Goal: Task Accomplishment & Management: Use online tool/utility

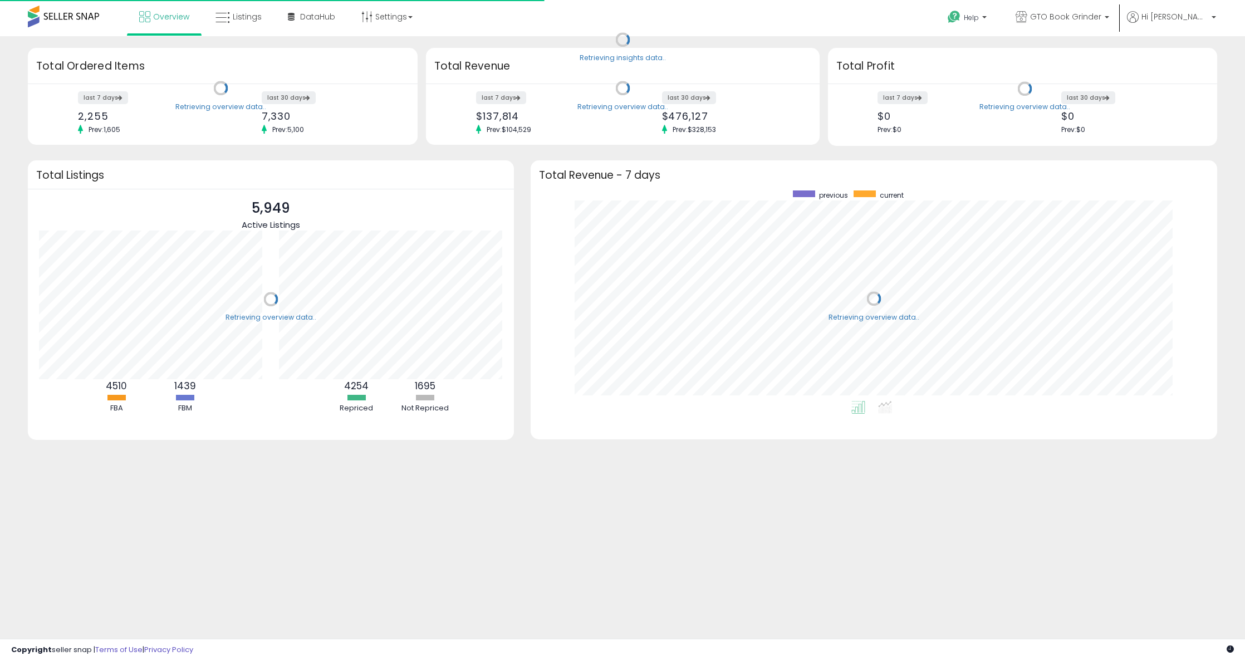
scroll to position [210, 664]
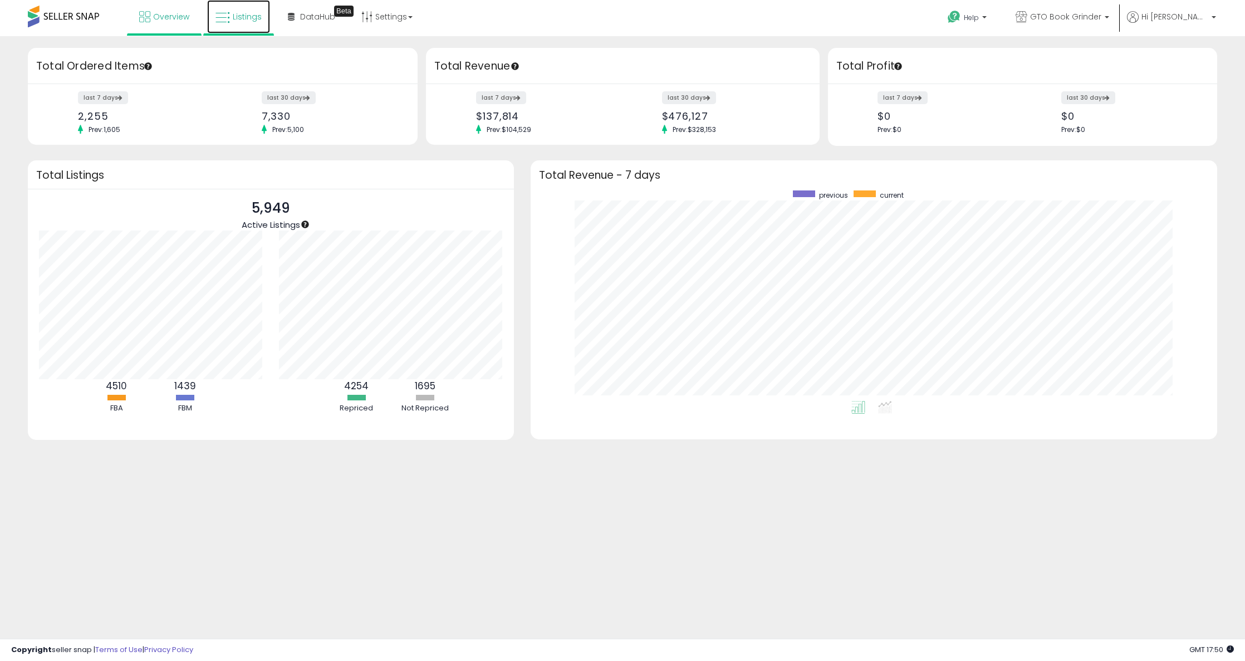
click at [237, 23] on link "Listings" at bounding box center [238, 16] width 63 height 33
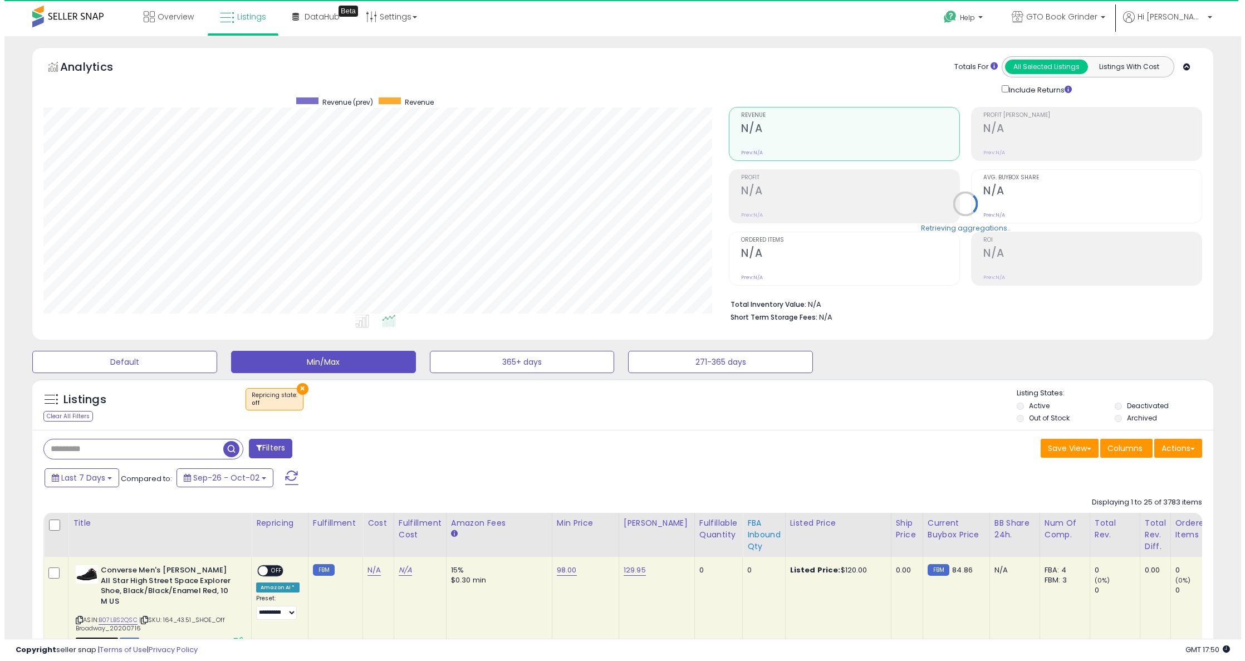
scroll to position [228, 686]
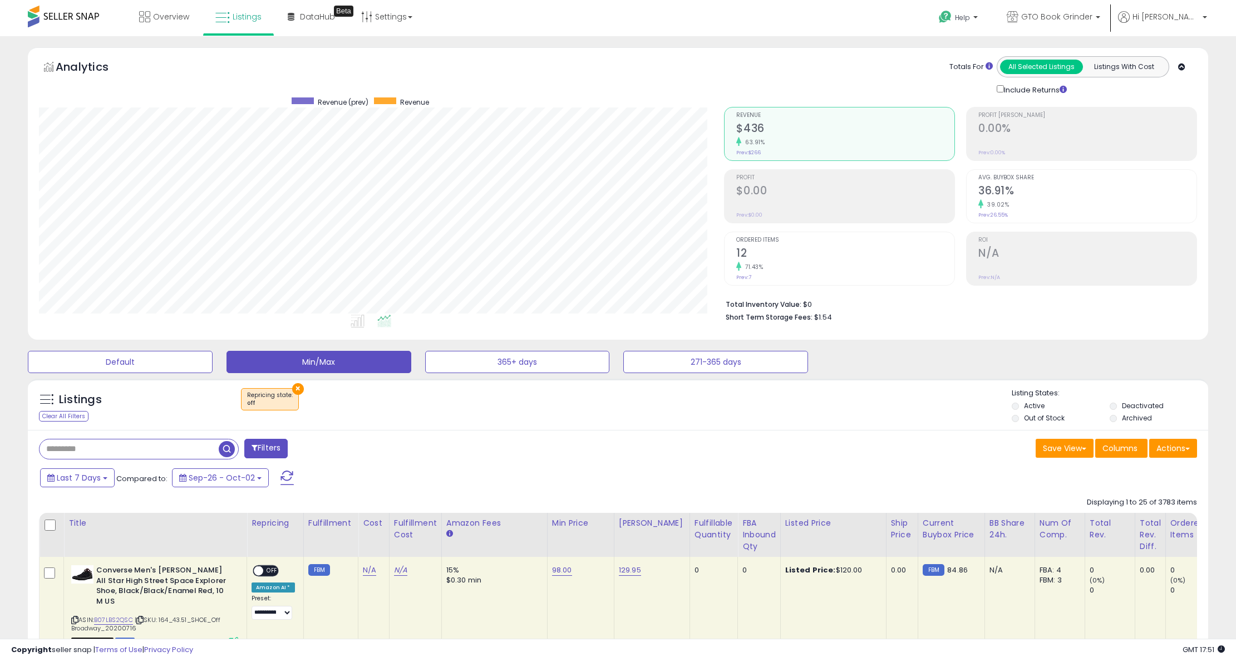
click at [297, 392] on button "×" at bounding box center [298, 389] width 12 height 12
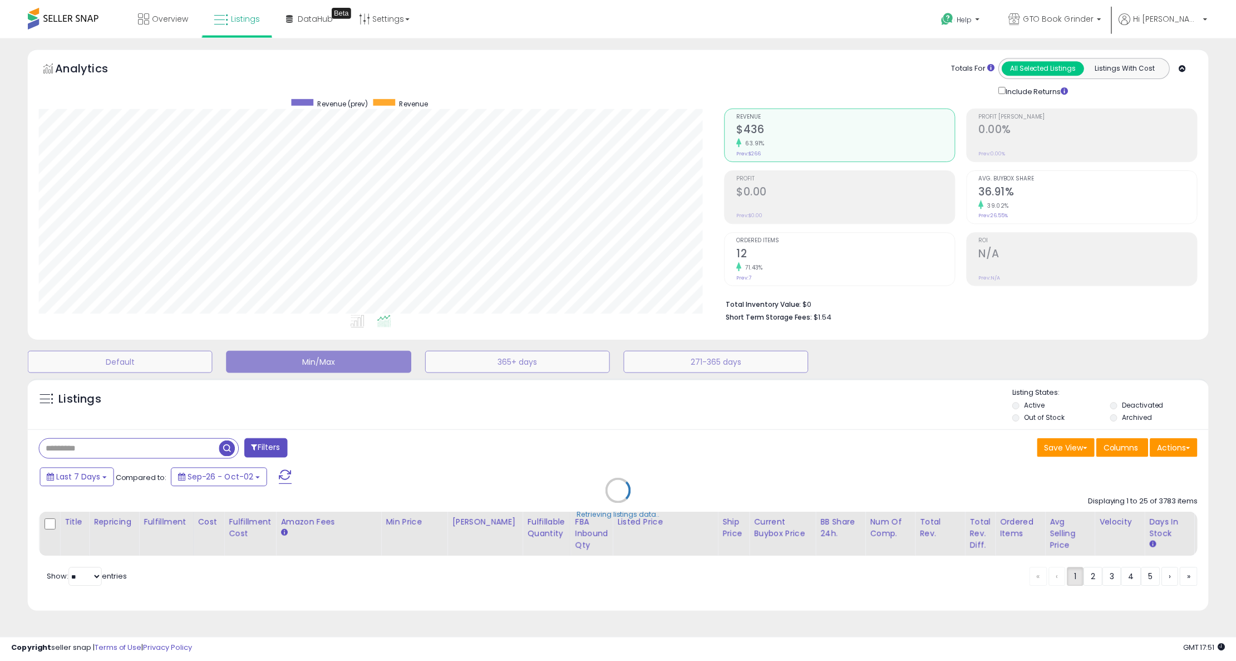
scroll to position [228, 690]
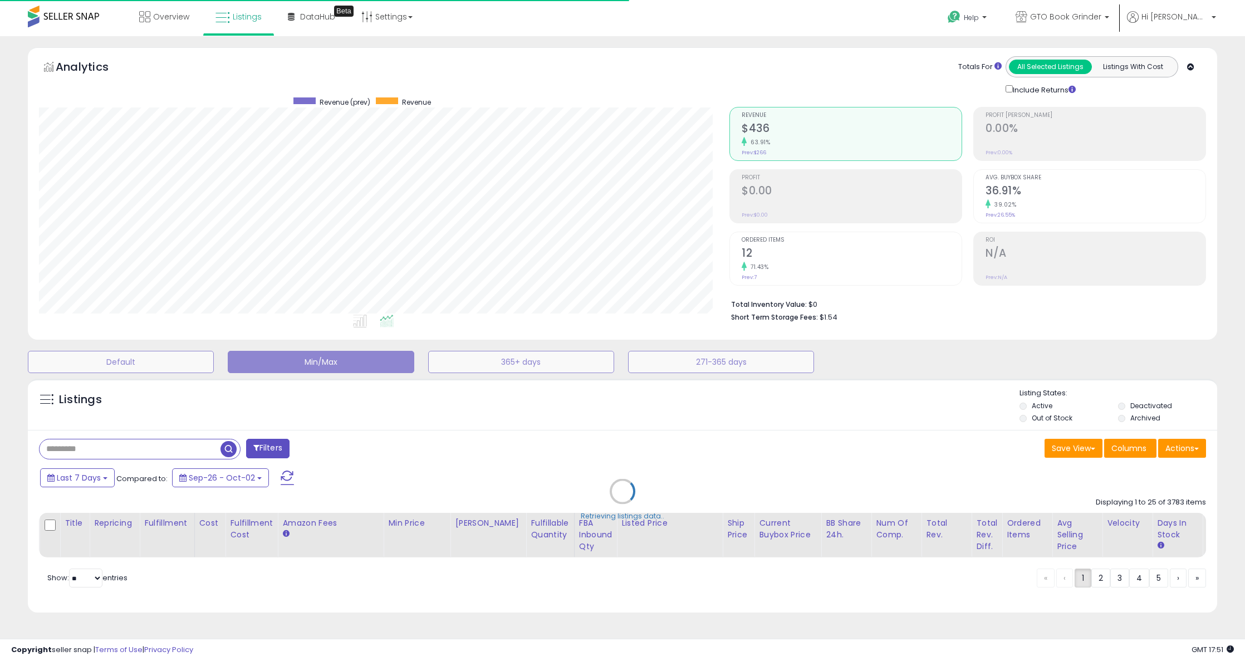
click at [137, 448] on div "Retrieving listings data.." at bounding box center [622, 499] width 1206 height 253
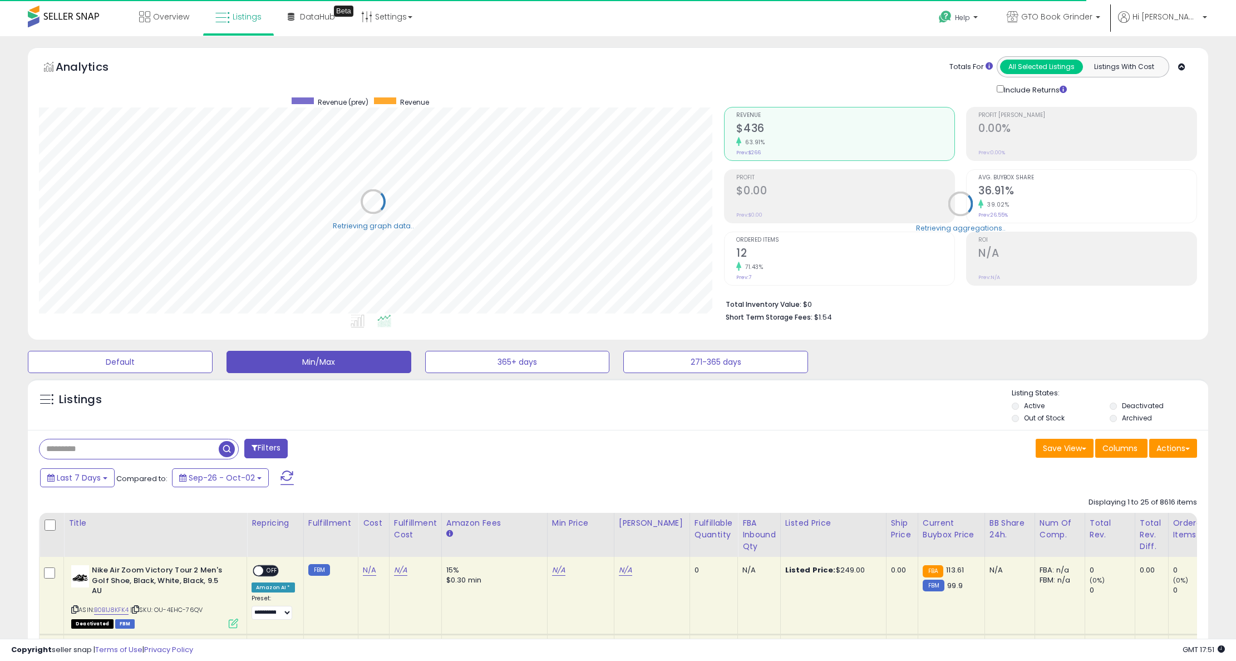
scroll to position [556501, 556044]
click at [138, 447] on input "text" at bounding box center [129, 448] width 179 height 19
type input "*******"
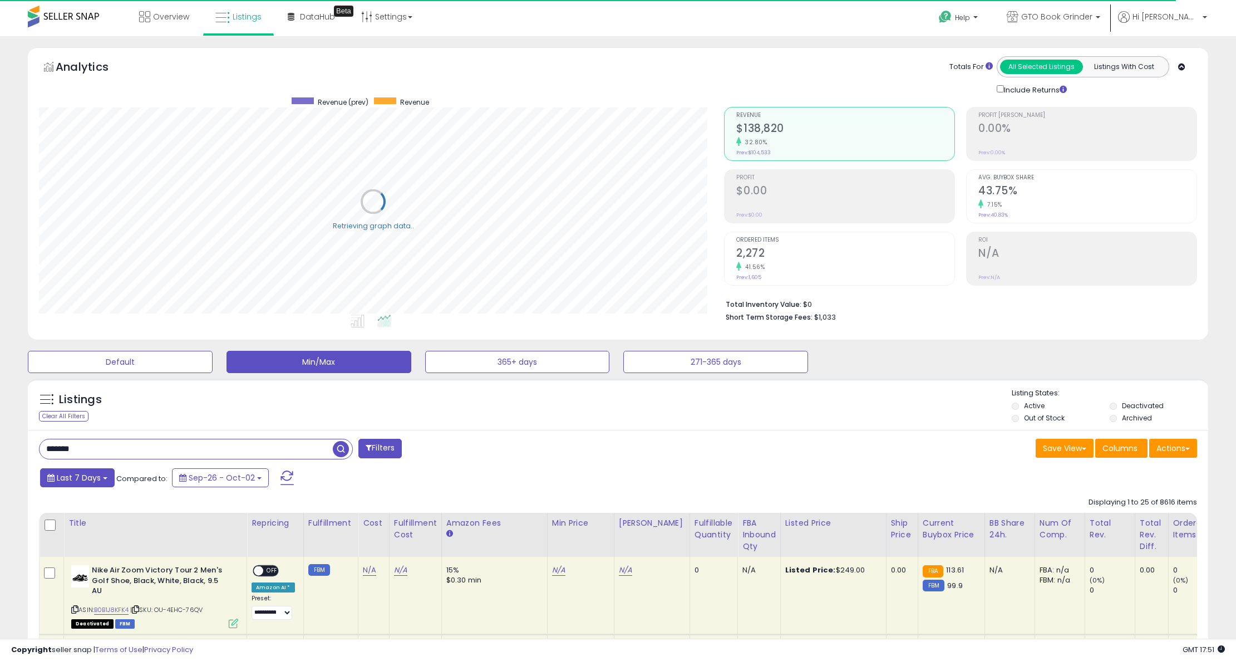
click at [92, 480] on span "Last 7 Days" at bounding box center [79, 477] width 44 height 11
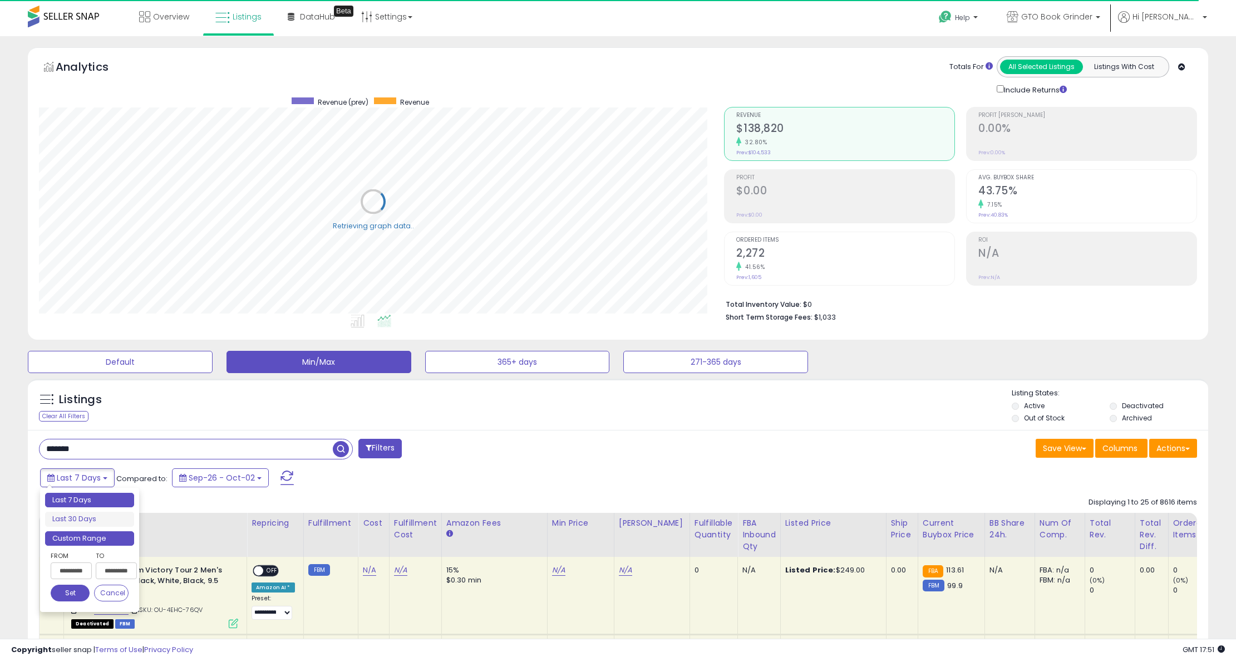
click at [77, 538] on li "Custom Range" at bounding box center [89, 538] width 89 height 15
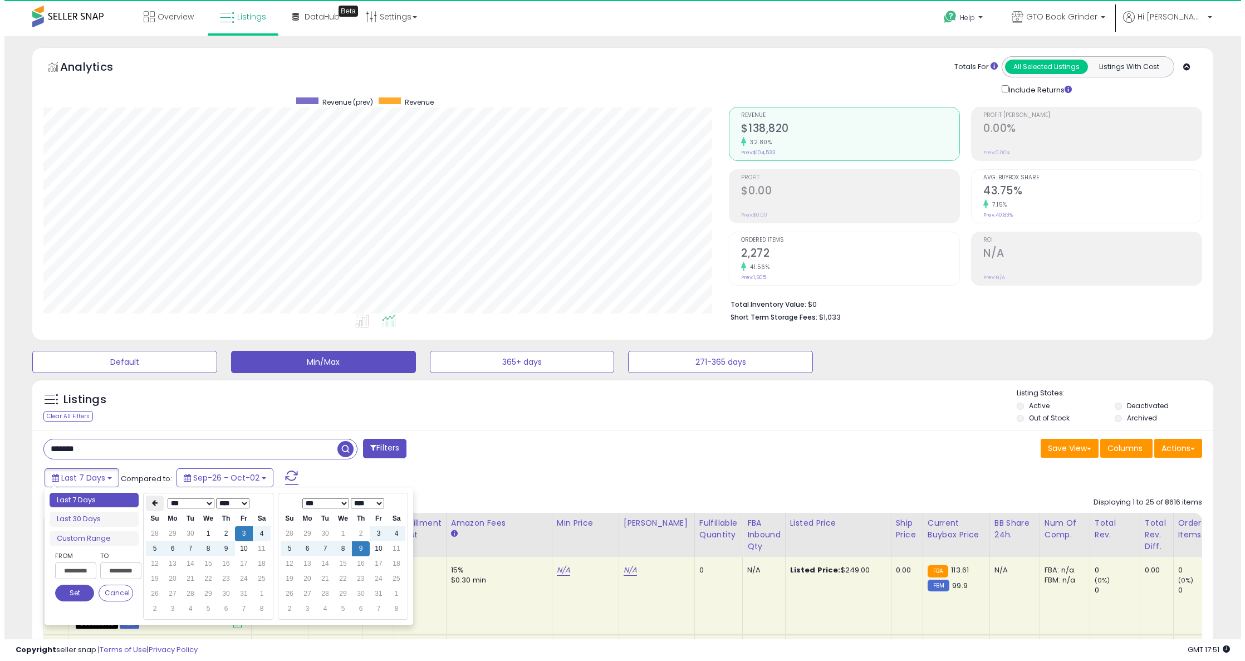
scroll to position [228, 686]
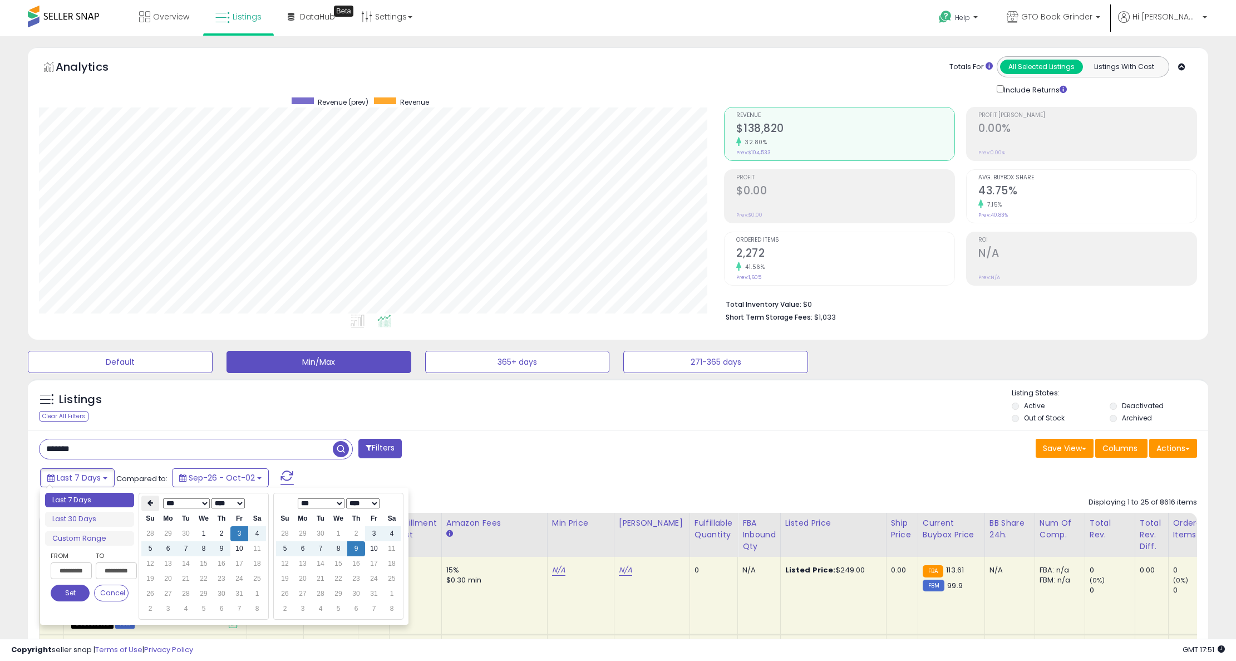
click at [151, 506] on icon at bounding box center [151, 502] width 6 height 7
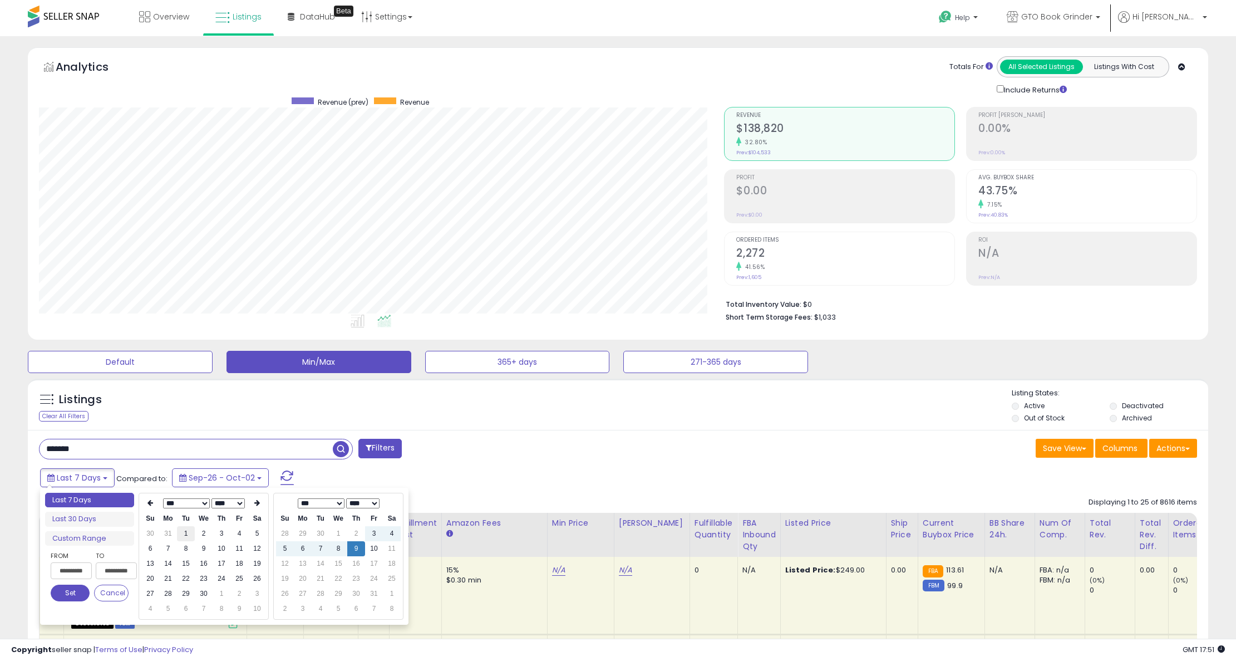
click at [191, 536] on td "1" at bounding box center [186, 533] width 18 height 15
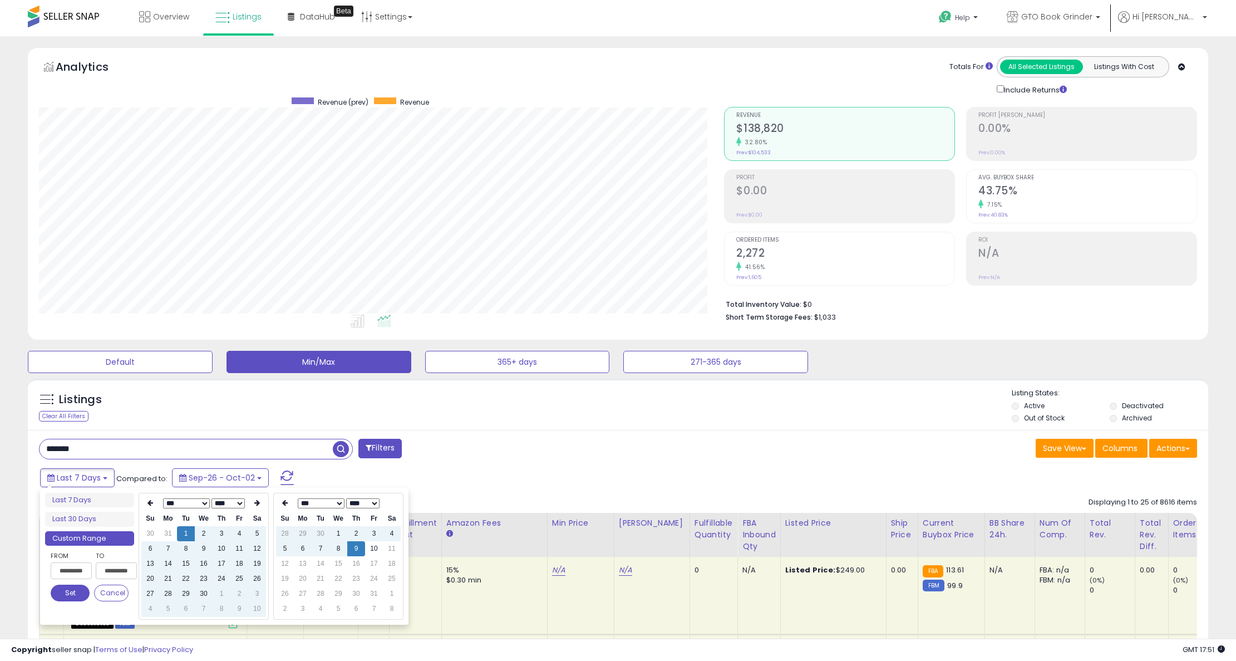
type input "**********"
click at [66, 590] on button "Set" at bounding box center [70, 593] width 39 height 17
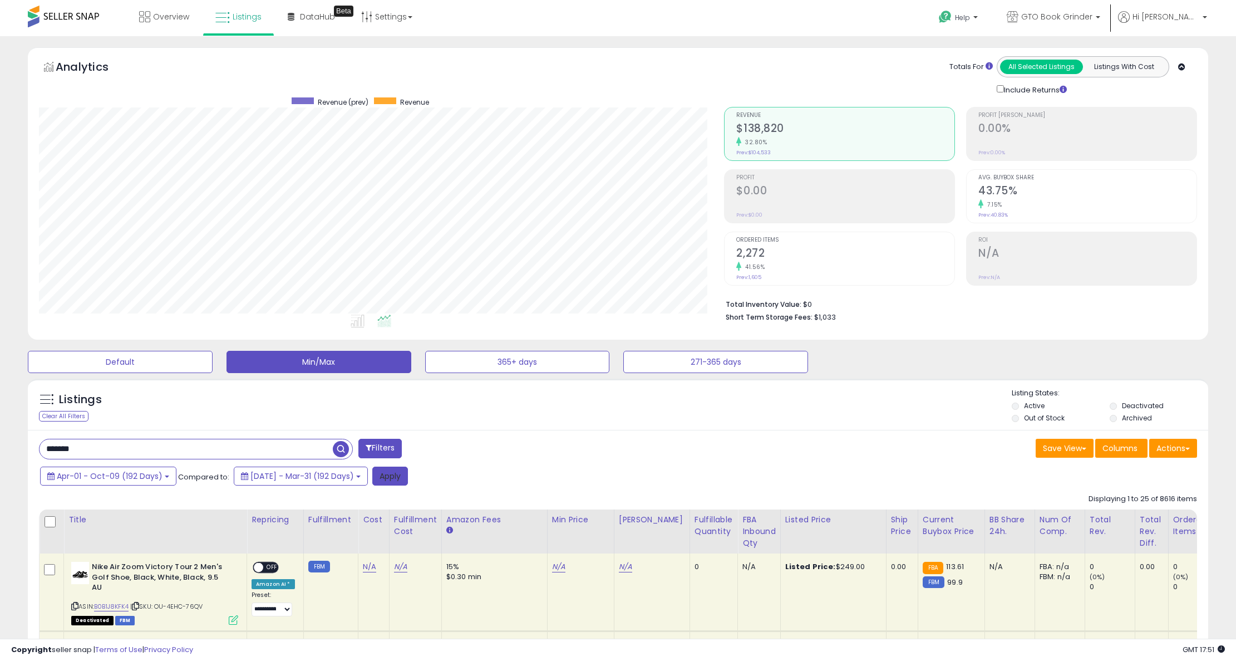
click at [403, 475] on button "Apply" at bounding box center [390, 476] width 36 height 19
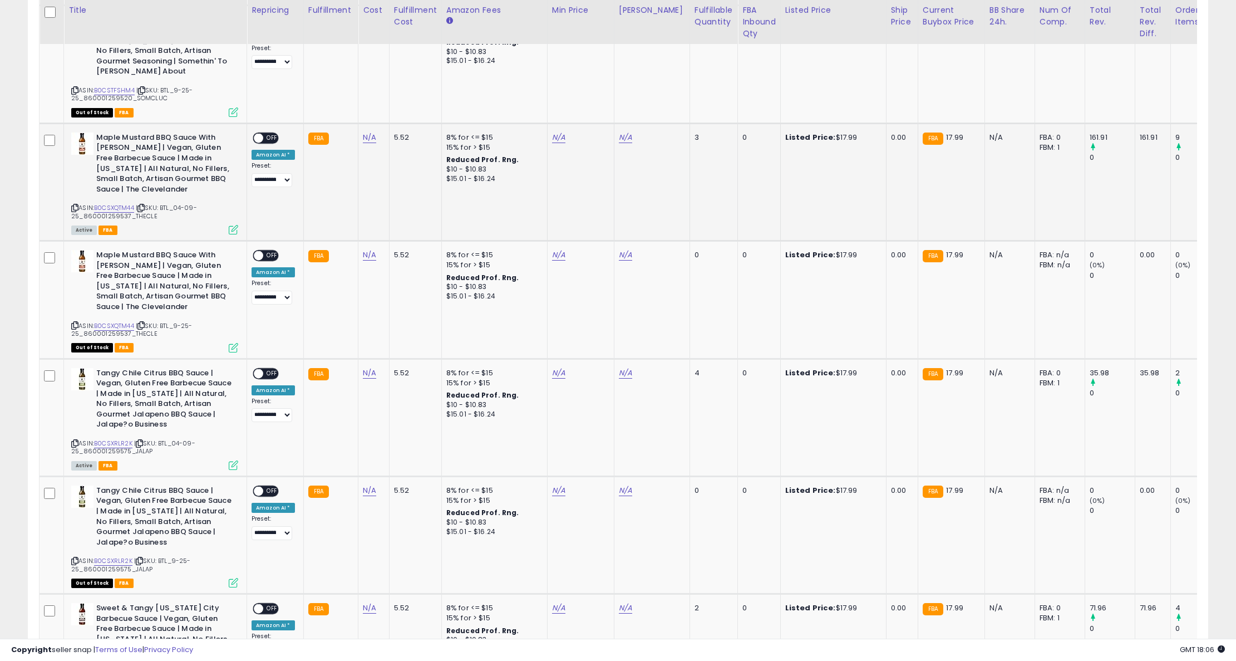
scroll to position [390, 0]
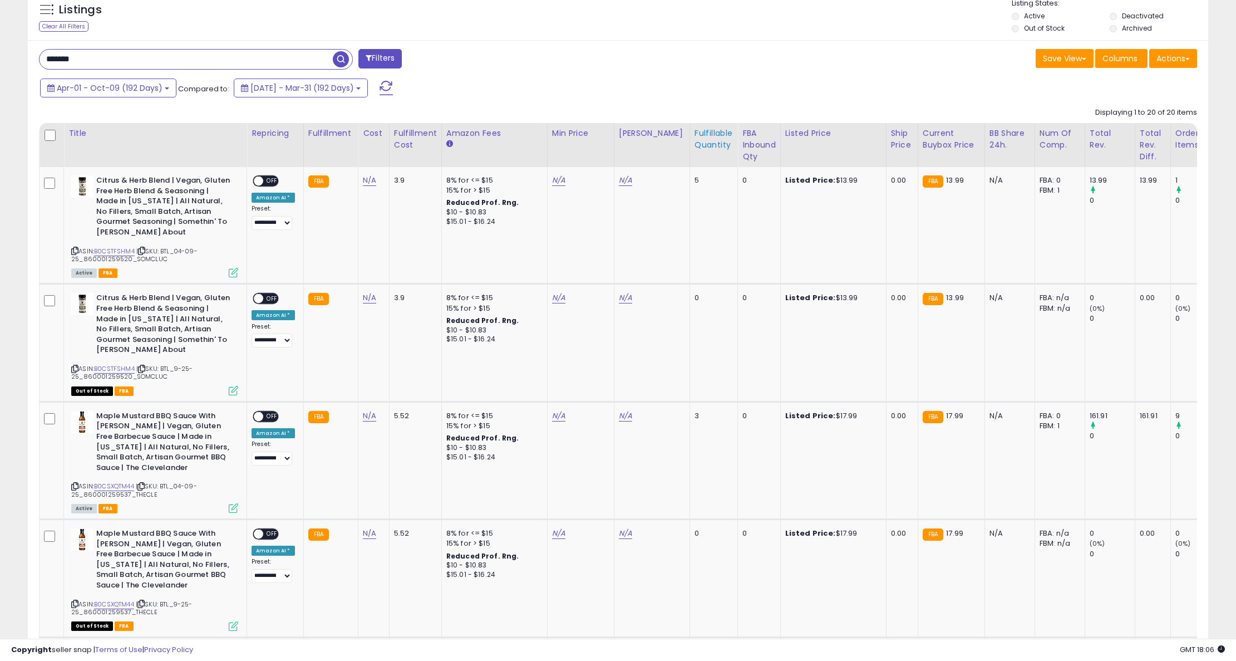
click at [695, 143] on div "Fulfillable Quantity" at bounding box center [714, 138] width 38 height 23
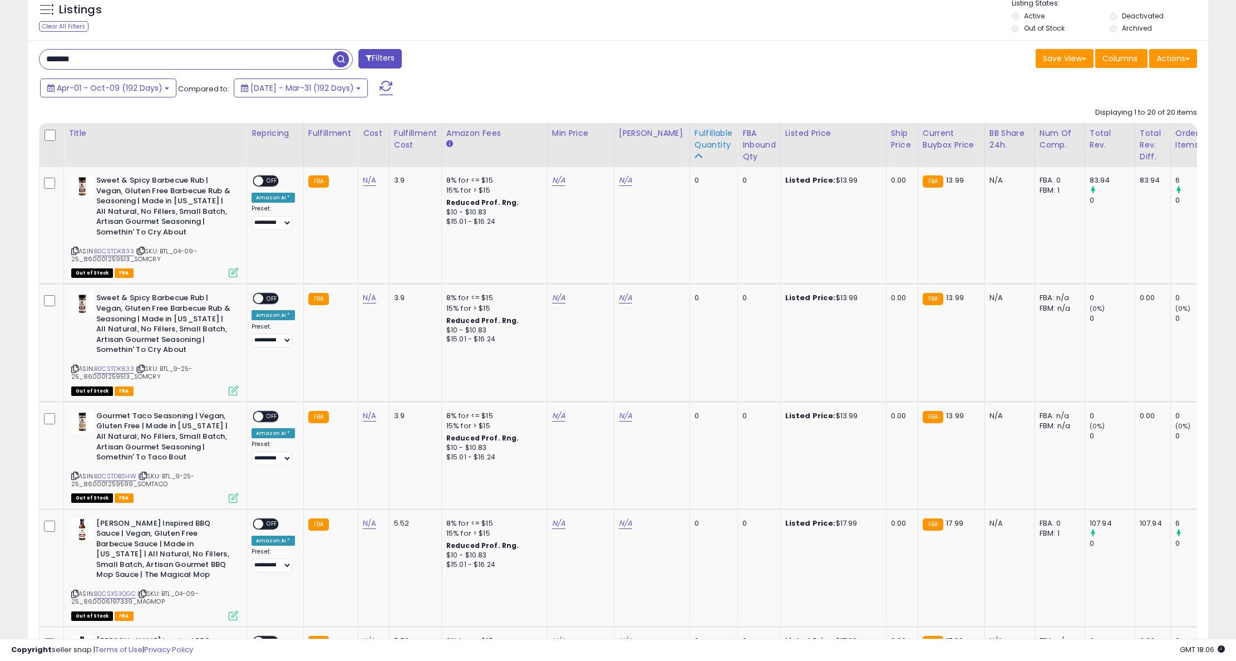
click at [695, 143] on div "Fulfillable Quantity" at bounding box center [714, 138] width 38 height 23
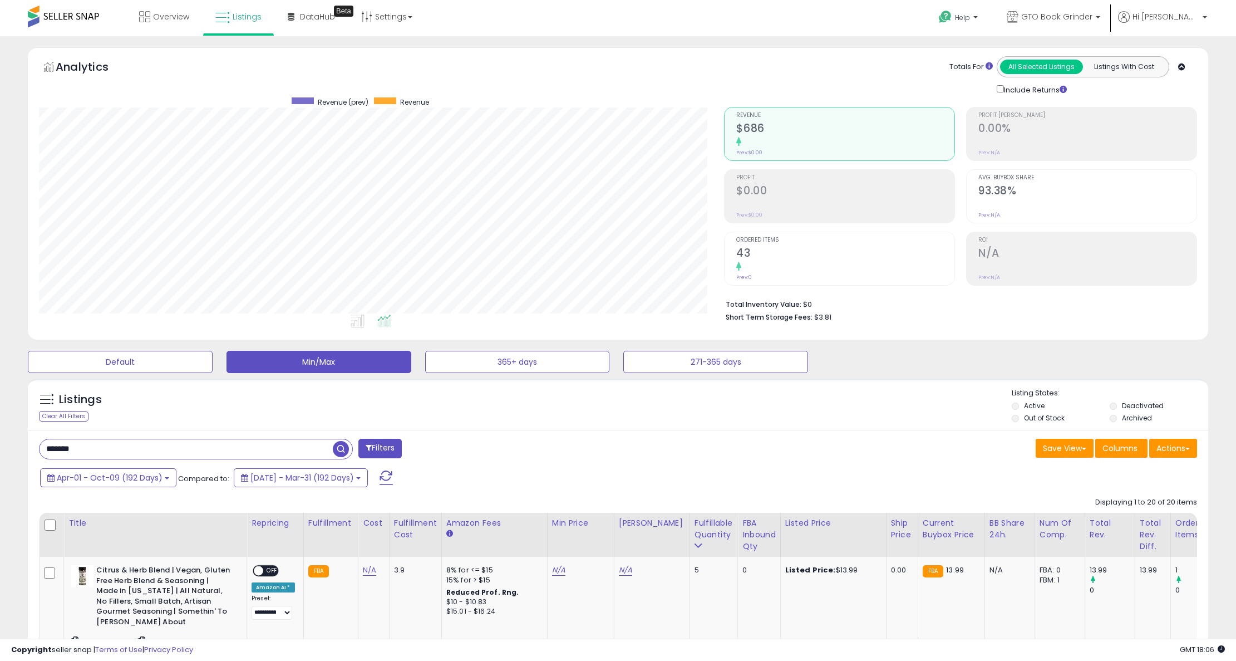
scroll to position [556501, 556044]
